Goal: Information Seeking & Learning: Learn about a topic

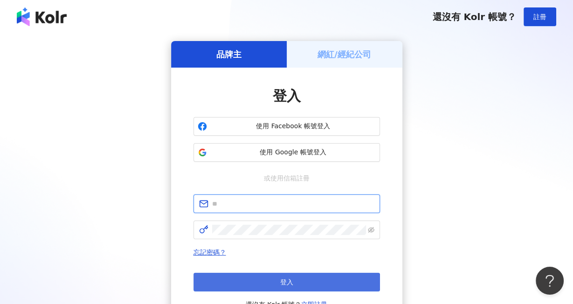
type input "**********"
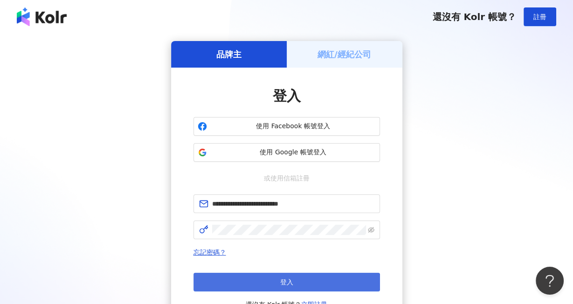
click at [276, 281] on button "登入" at bounding box center [286, 282] width 186 height 19
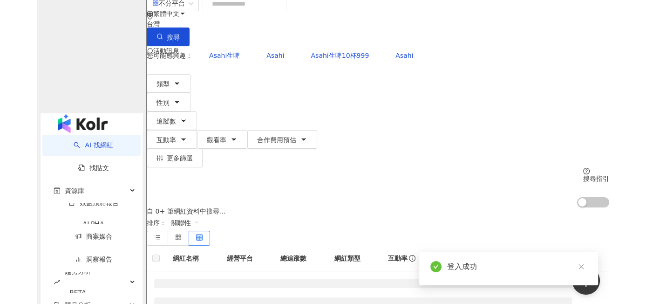
scroll to position [93, 0]
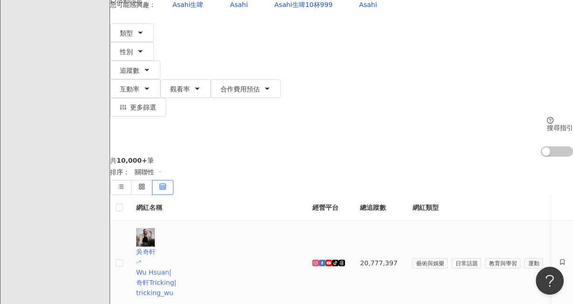
click at [192, 246] on div "吳奇軒" at bounding box center [216, 251] width 161 height 10
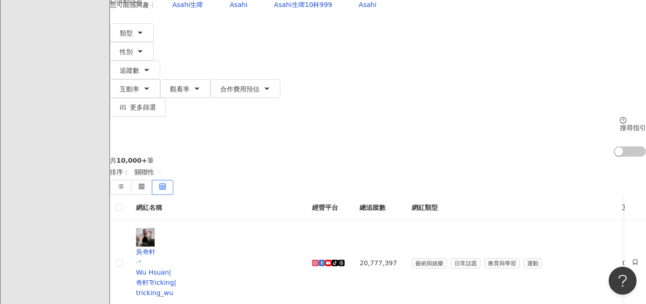
click at [135, 34] on icon at bounding box center [132, 37] width 7 height 7
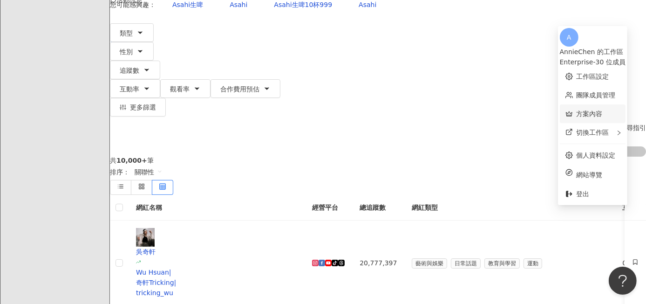
click at [572, 110] on link "方案內容" at bounding box center [590, 113] width 26 height 7
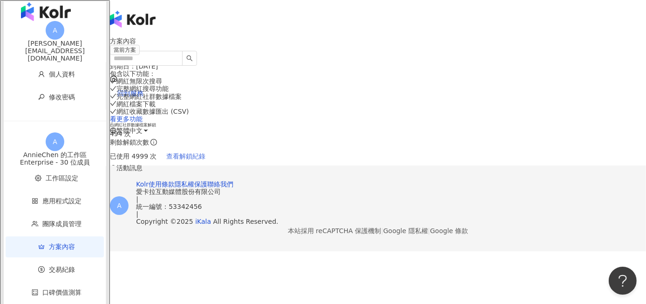
click at [206, 153] on span "查看解鎖紀錄" at bounding box center [186, 155] width 39 height 7
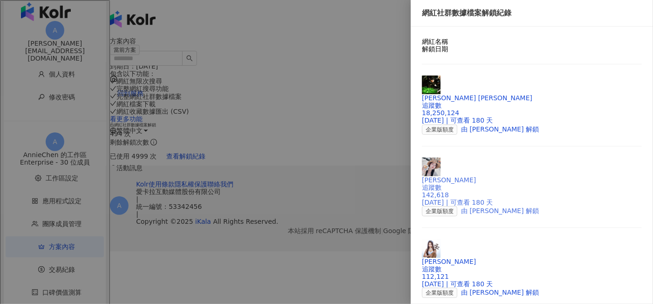
click at [467, 176] on div "erika" at bounding box center [532, 179] width 220 height 7
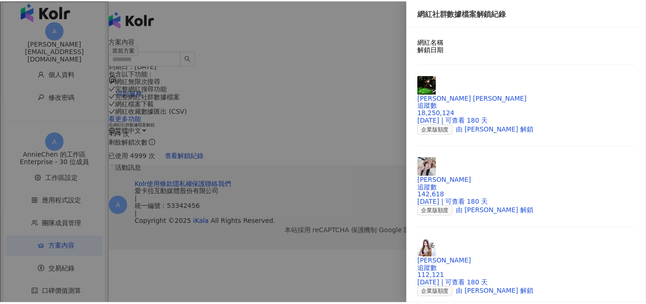
scroll to position [140, 0]
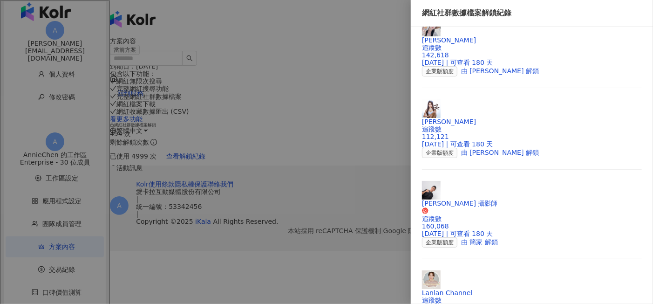
click at [288, 48] on div at bounding box center [326, 152] width 653 height 304
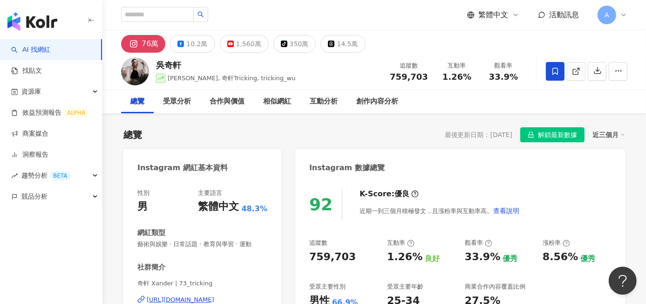
click at [572, 134] on div "近三個月" at bounding box center [609, 135] width 33 height 12
click at [572, 154] on link "近三個月" at bounding box center [613, 154] width 26 height 10
click at [572, 136] on div "近三個月" at bounding box center [609, 135] width 33 height 12
click at [572, 171] on link "近六個月" at bounding box center [613, 172] width 26 height 10
click at [572, 133] on div "近六個月" at bounding box center [609, 135] width 33 height 12
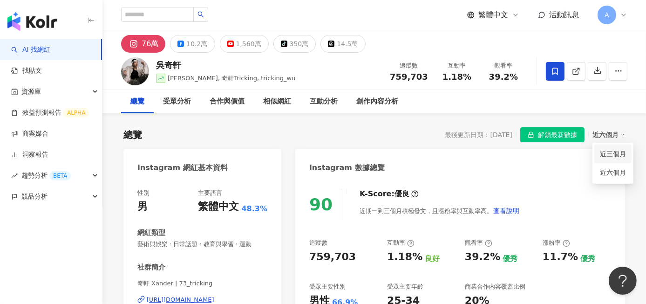
click at [572, 154] on link "近三個月" at bounding box center [613, 154] width 26 height 10
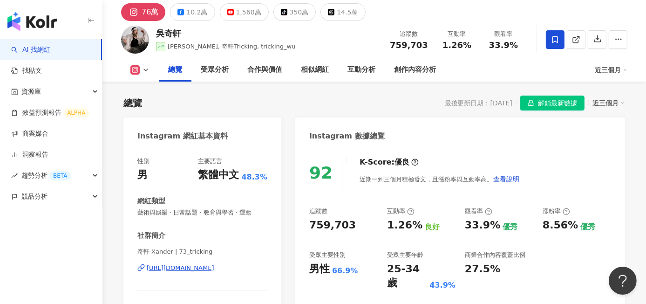
scroll to position [47, 0]
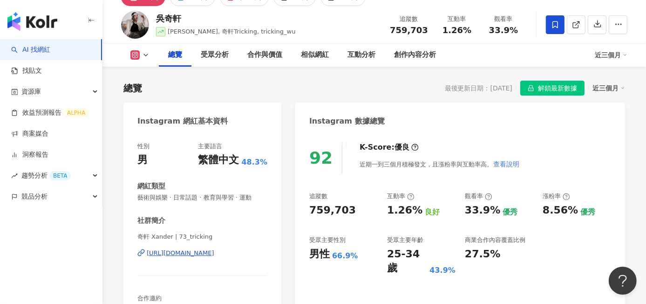
click at [507, 164] on span "查看說明" at bounding box center [506, 163] width 26 height 7
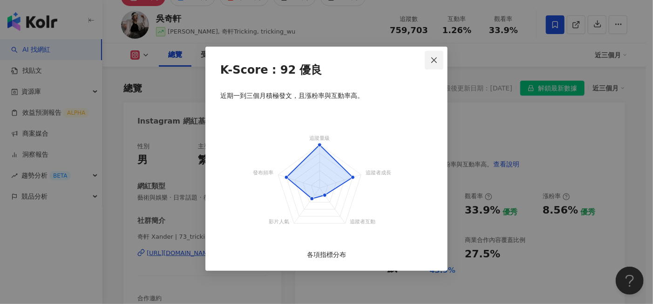
click at [432, 61] on icon "close" at bounding box center [433, 59] width 7 height 7
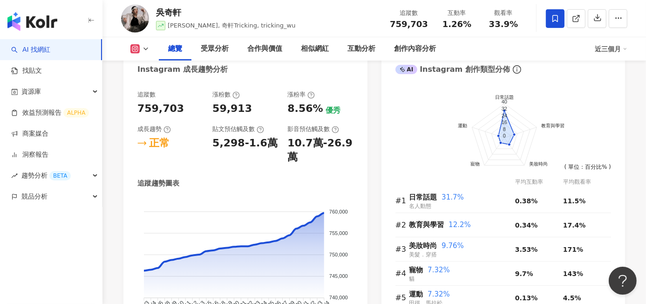
scroll to position [512, 0]
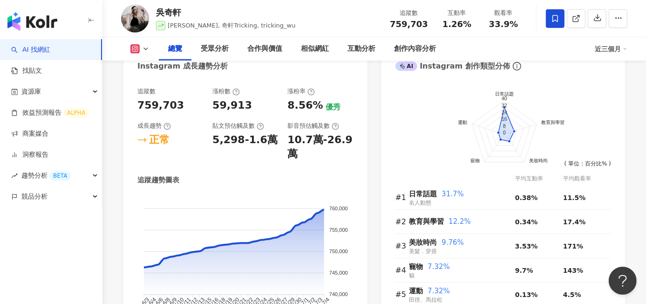
drag, startPoint x: 372, startPoint y: 155, endPoint x: 377, endPoint y: 151, distance: 5.7
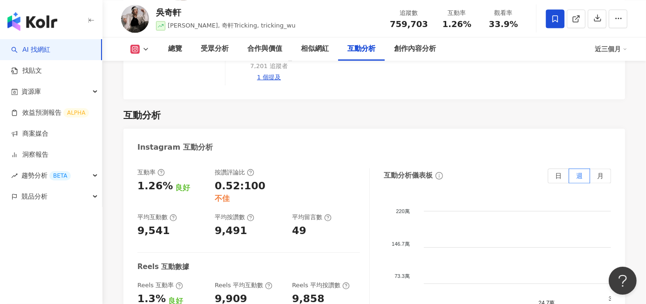
scroll to position [1817, 0]
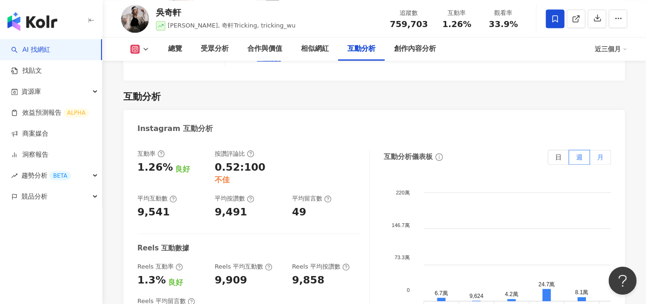
click at [572, 150] on label "月" at bounding box center [600, 157] width 21 height 15
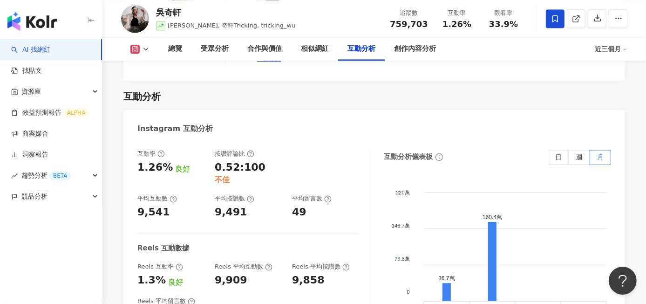
click at [510, 90] on div "互動分析" at bounding box center [374, 96] width 502 height 13
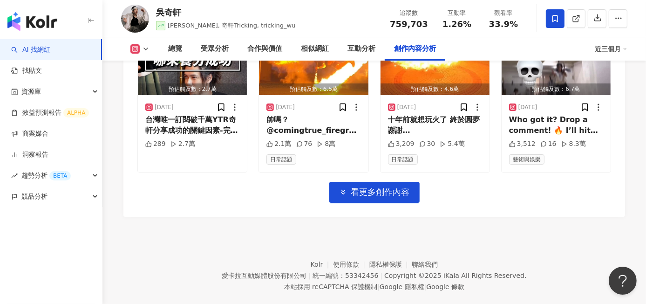
scroll to position [3328, 0]
click at [353, 187] on span "看更多創作內容" at bounding box center [380, 192] width 59 height 10
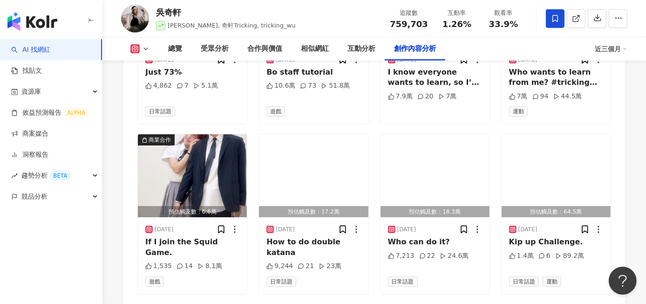
scroll to position [3826, 0]
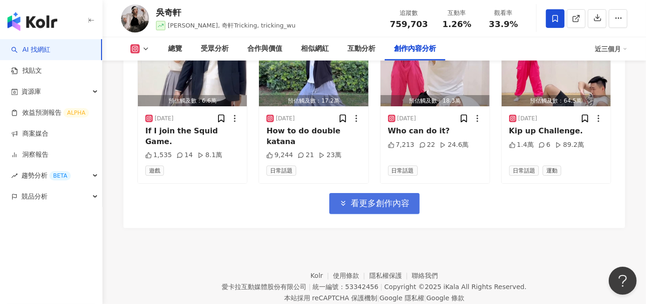
click at [362, 198] on span "看更多創作內容" at bounding box center [380, 203] width 59 height 10
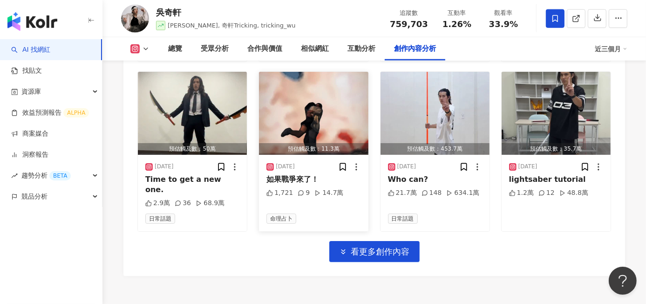
scroll to position [4292, 0]
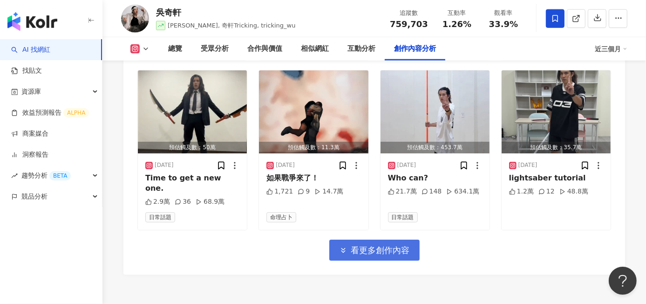
click at [354, 245] on span "看更多創作內容" at bounding box center [380, 250] width 59 height 10
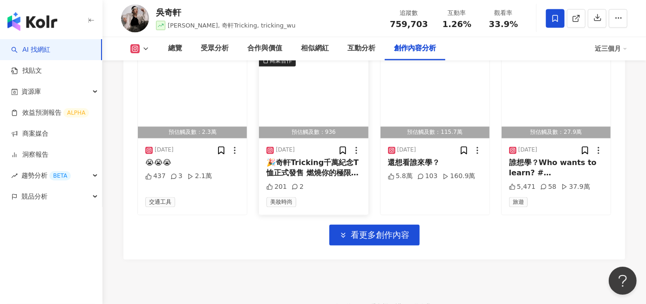
scroll to position [4822, 0]
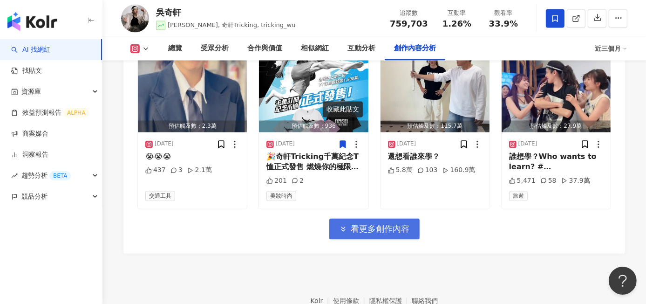
click at [363, 219] on button "看更多創作內容" at bounding box center [374, 229] width 90 height 21
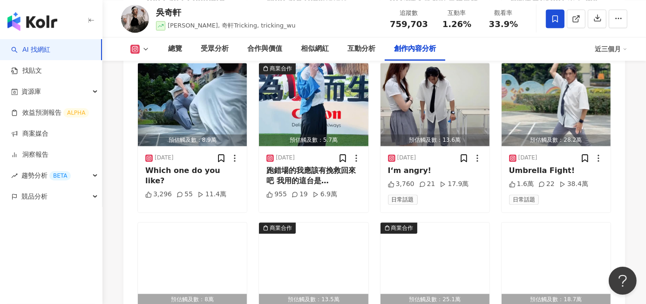
scroll to position [5320, 0]
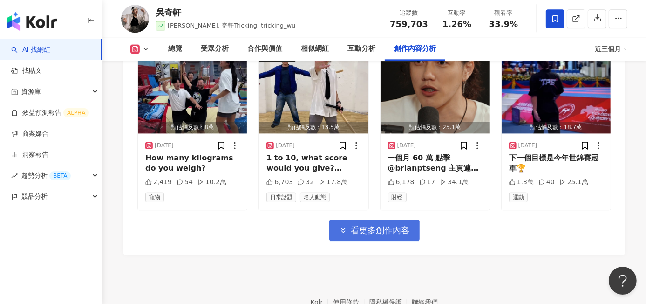
click at [366, 225] on span "看更多創作內容" at bounding box center [380, 230] width 59 height 10
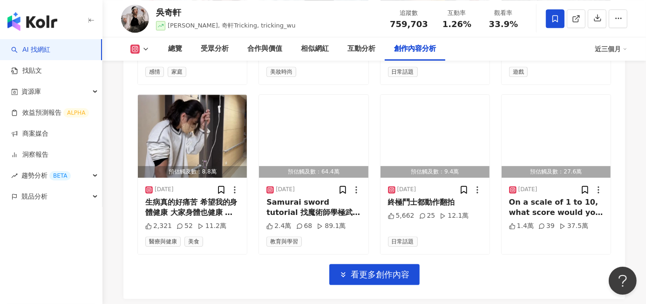
scroll to position [5818, 0]
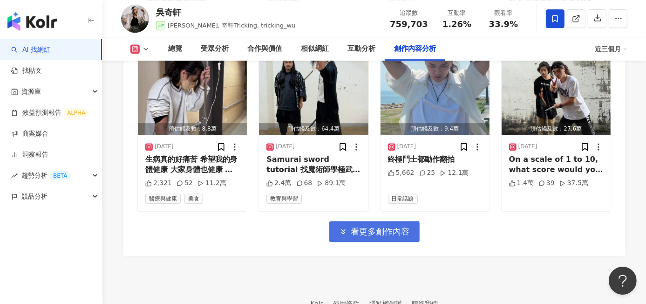
click at [386, 226] on span "看更多創作內容" at bounding box center [380, 231] width 59 height 10
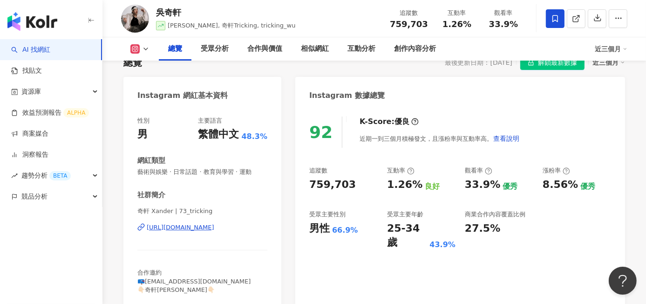
scroll to position [93, 0]
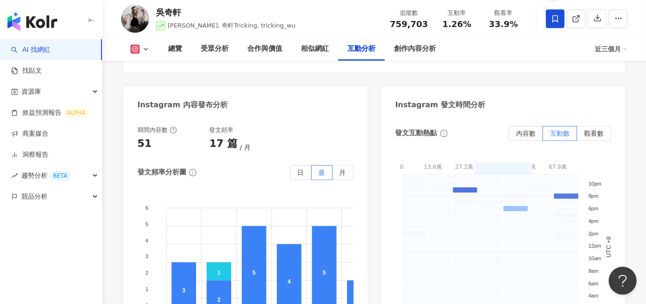
scroll to position [2376, 0]
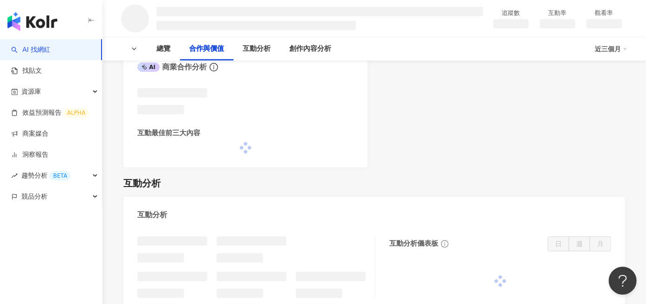
scroll to position [839, 0]
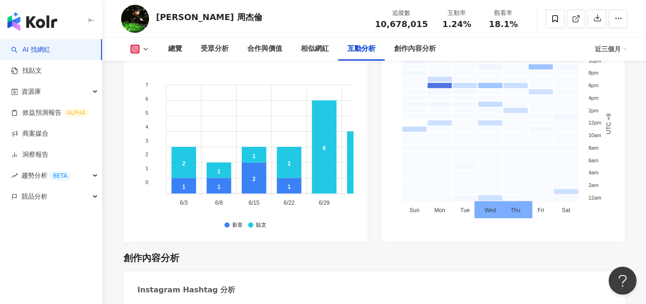
scroll to position [2518, 0]
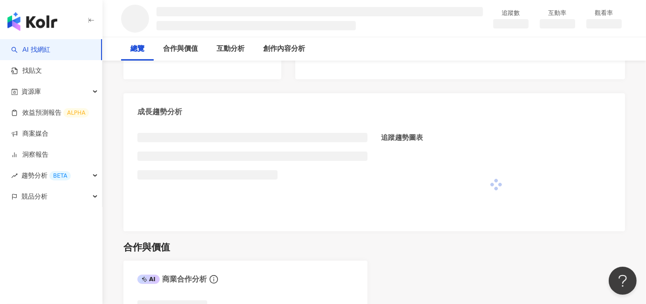
scroll to position [487, 0]
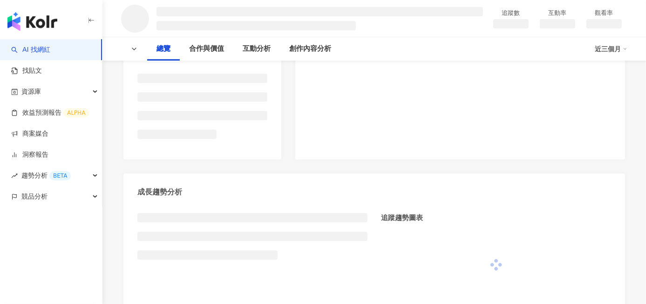
scroll to position [233, 0]
